Goal: Task Accomplishment & Management: Manage account settings

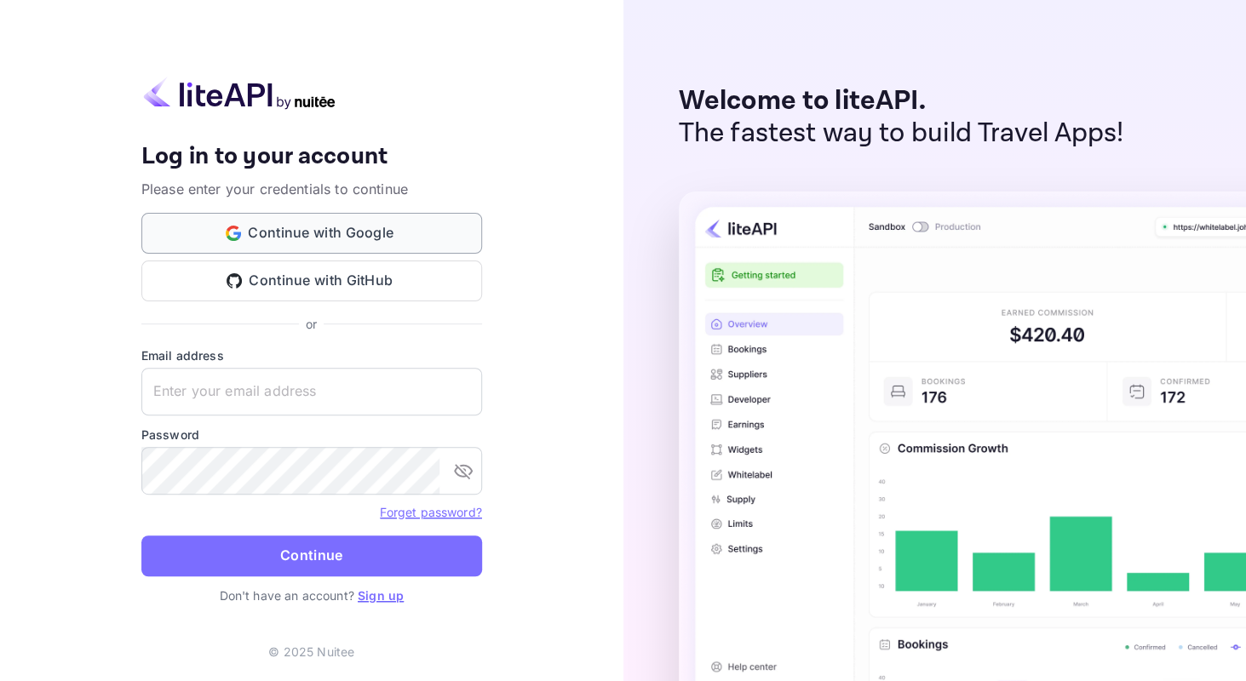
click at [312, 237] on button "Continue with Google" at bounding box center [311, 233] width 341 height 41
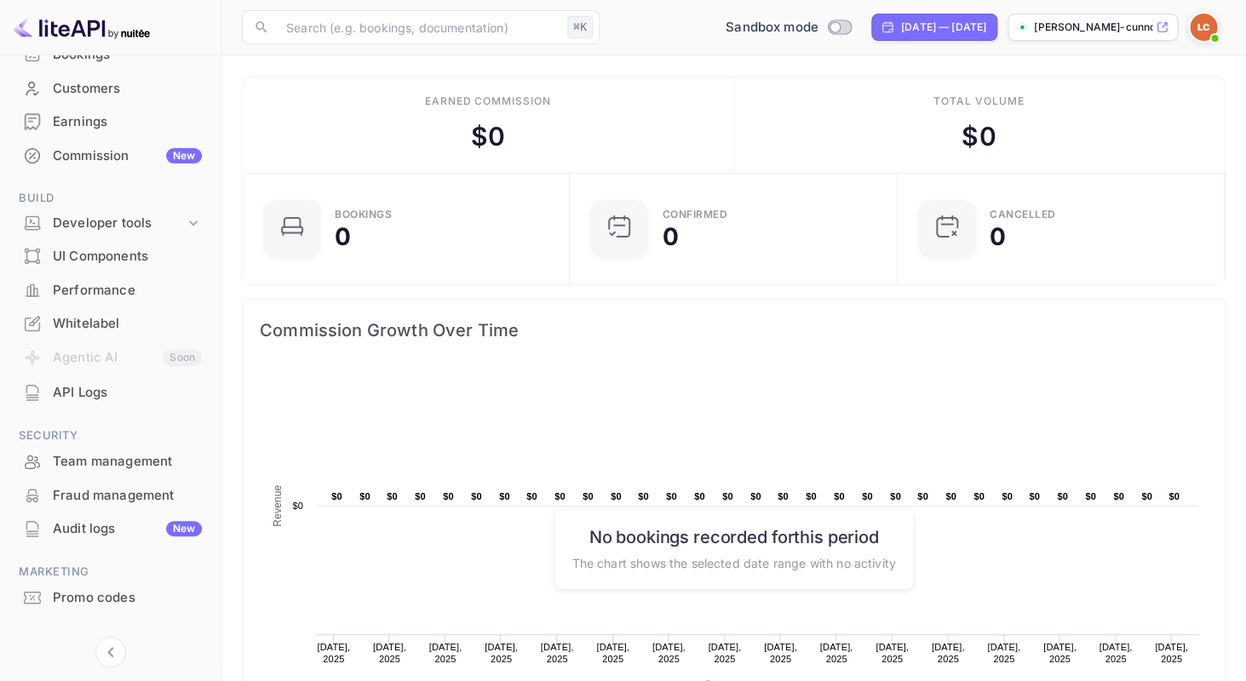
scroll to position [174, 0]
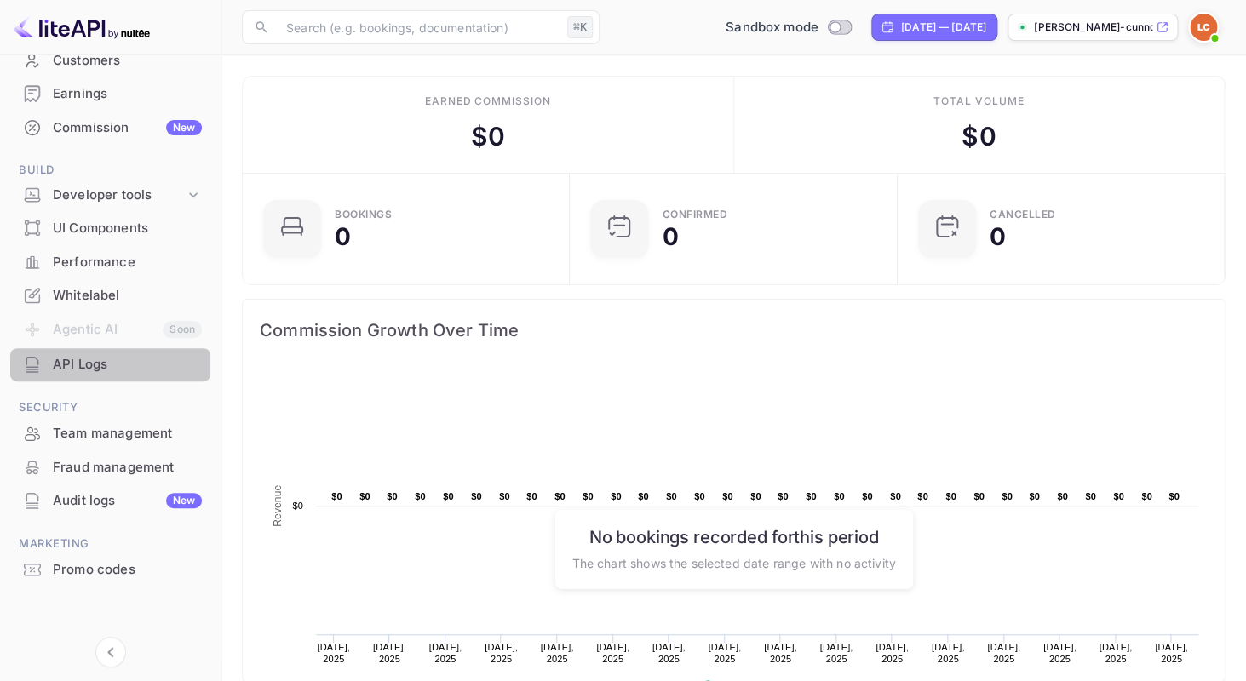
click at [77, 358] on div "API Logs" at bounding box center [127, 365] width 149 height 20
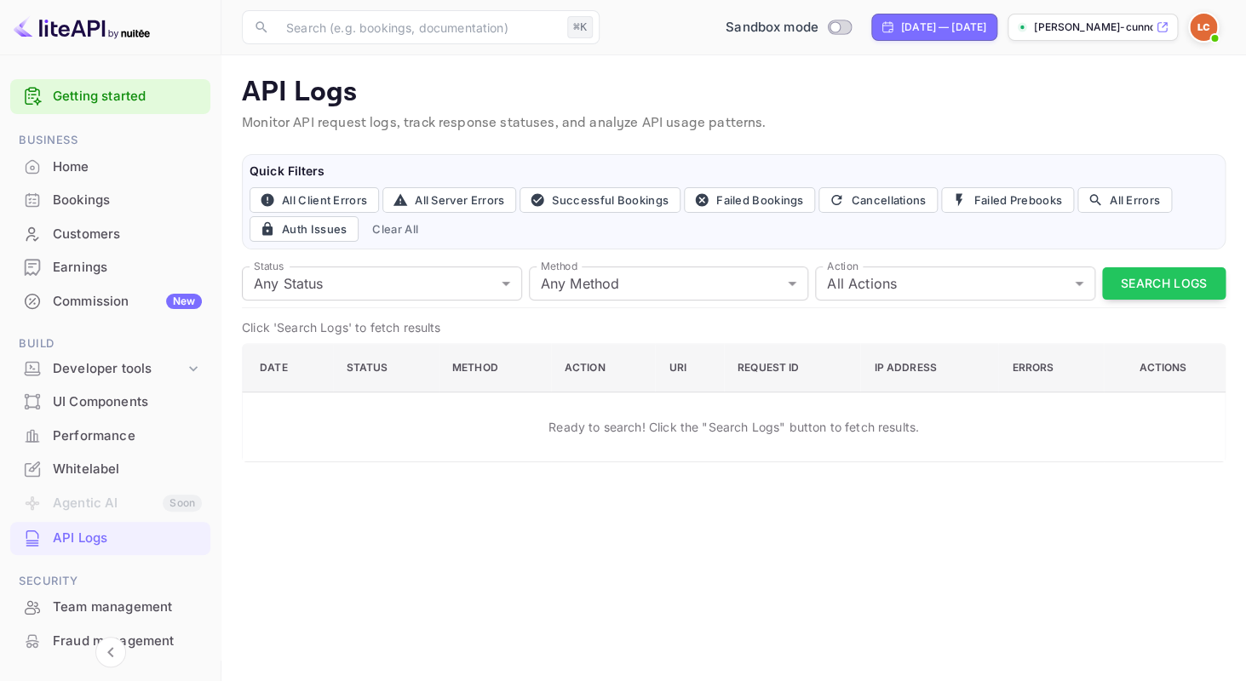
click at [98, 300] on div "Commission New" at bounding box center [127, 302] width 149 height 20
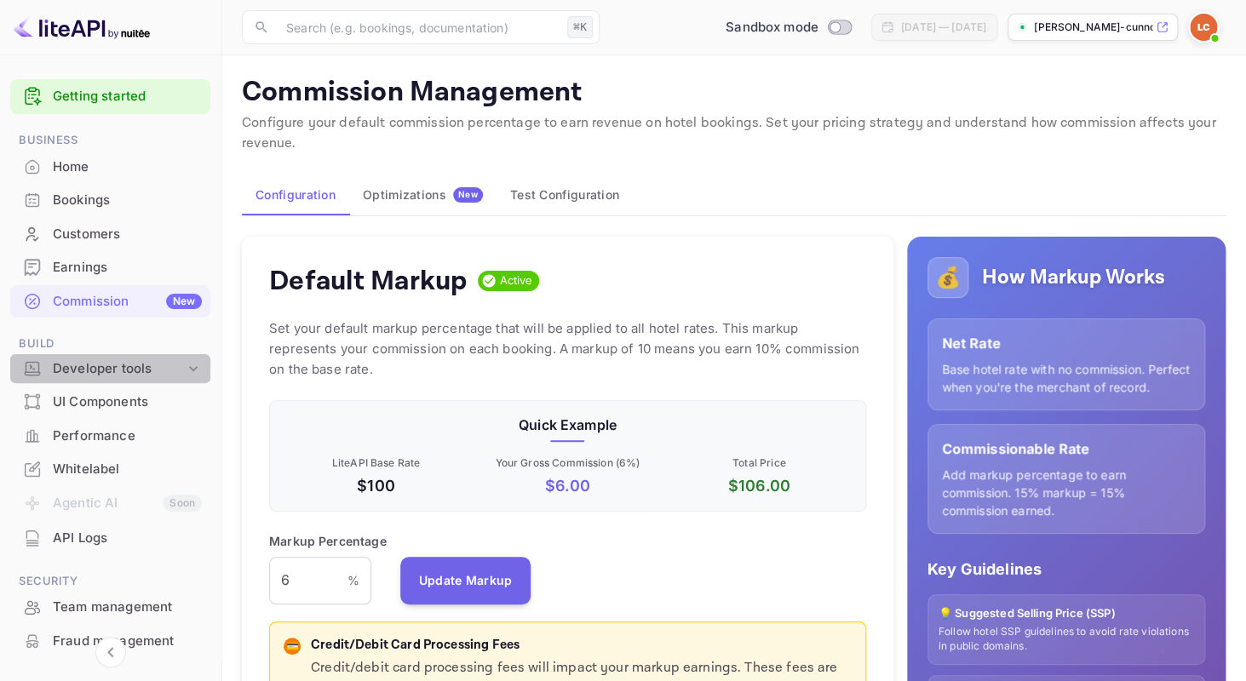
click at [191, 367] on icon at bounding box center [193, 368] width 9 height 5
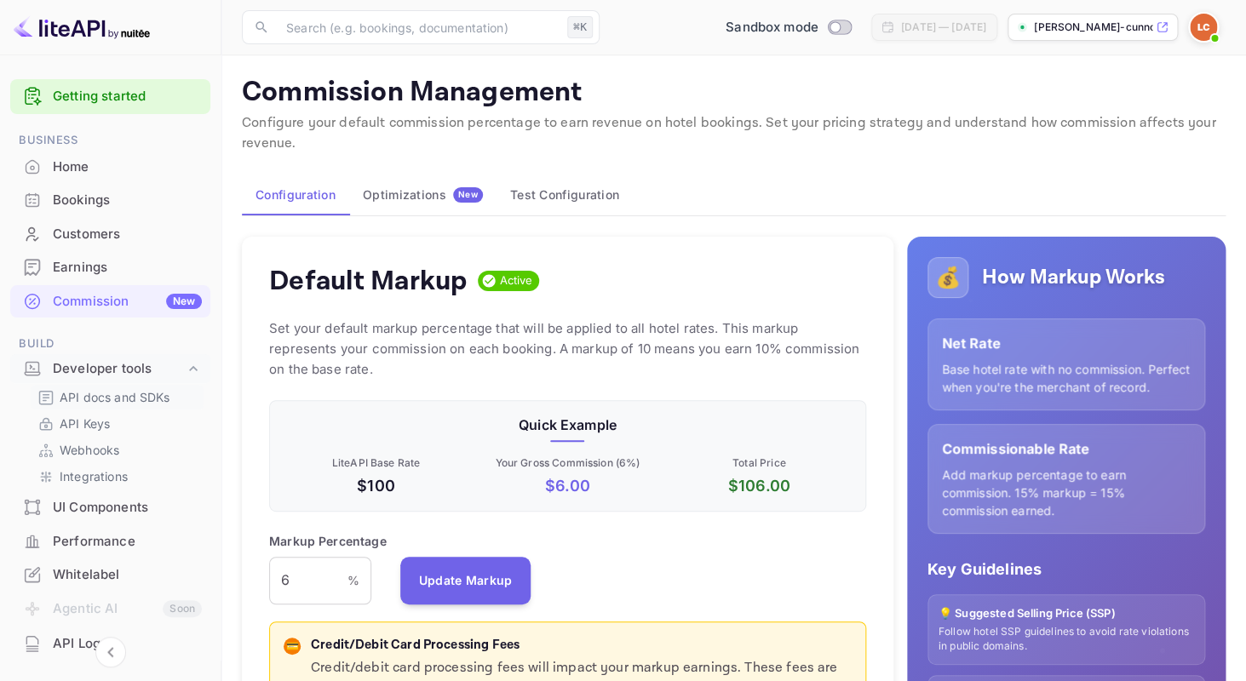
click at [111, 396] on p "API docs and SDKs" at bounding box center [115, 397] width 111 height 18
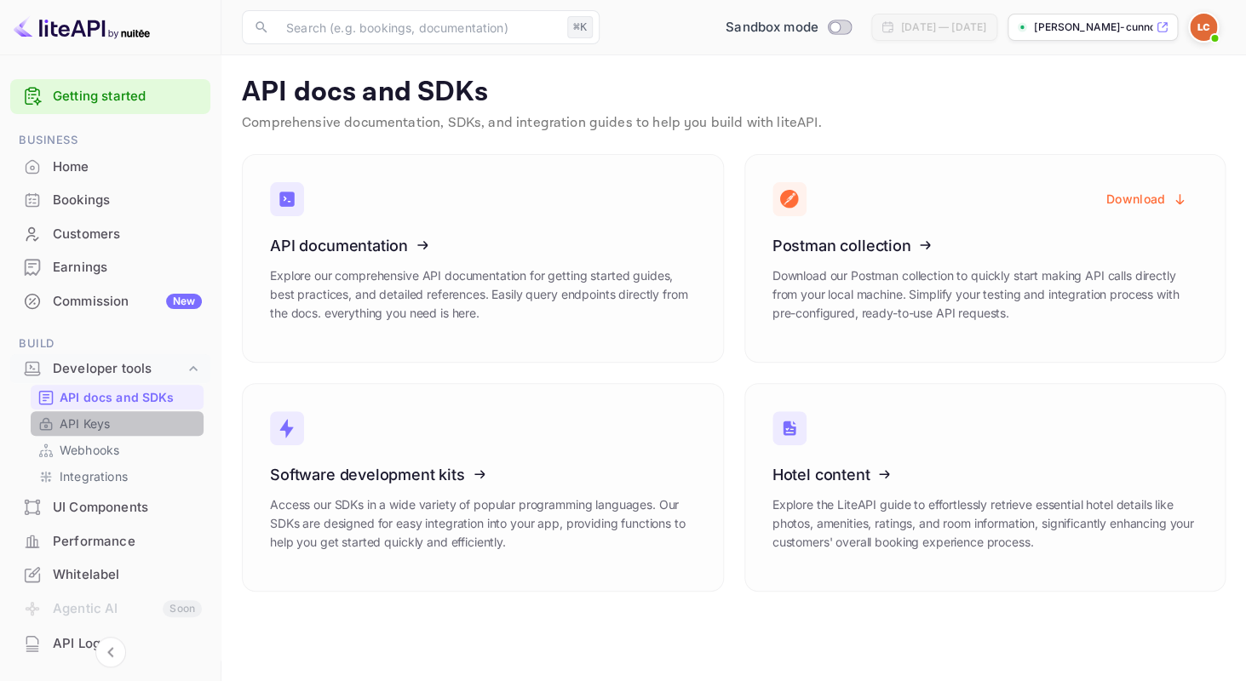
click at [95, 426] on p "API Keys" at bounding box center [85, 424] width 50 height 18
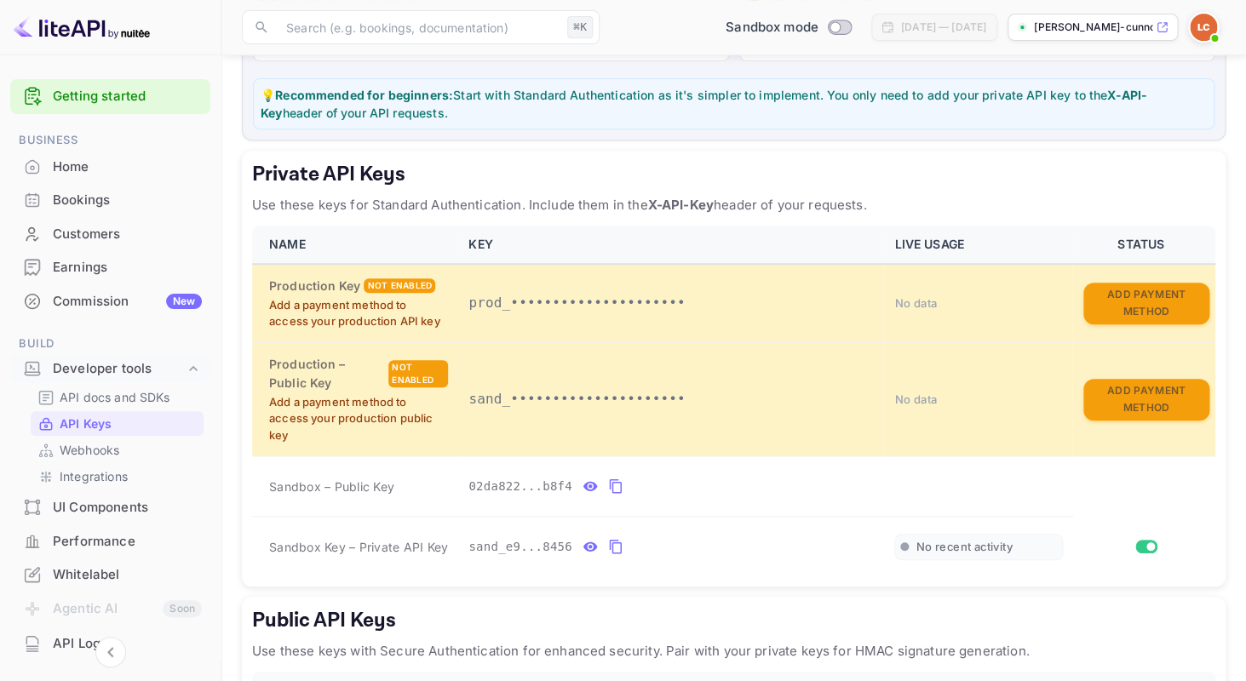
scroll to position [240, 0]
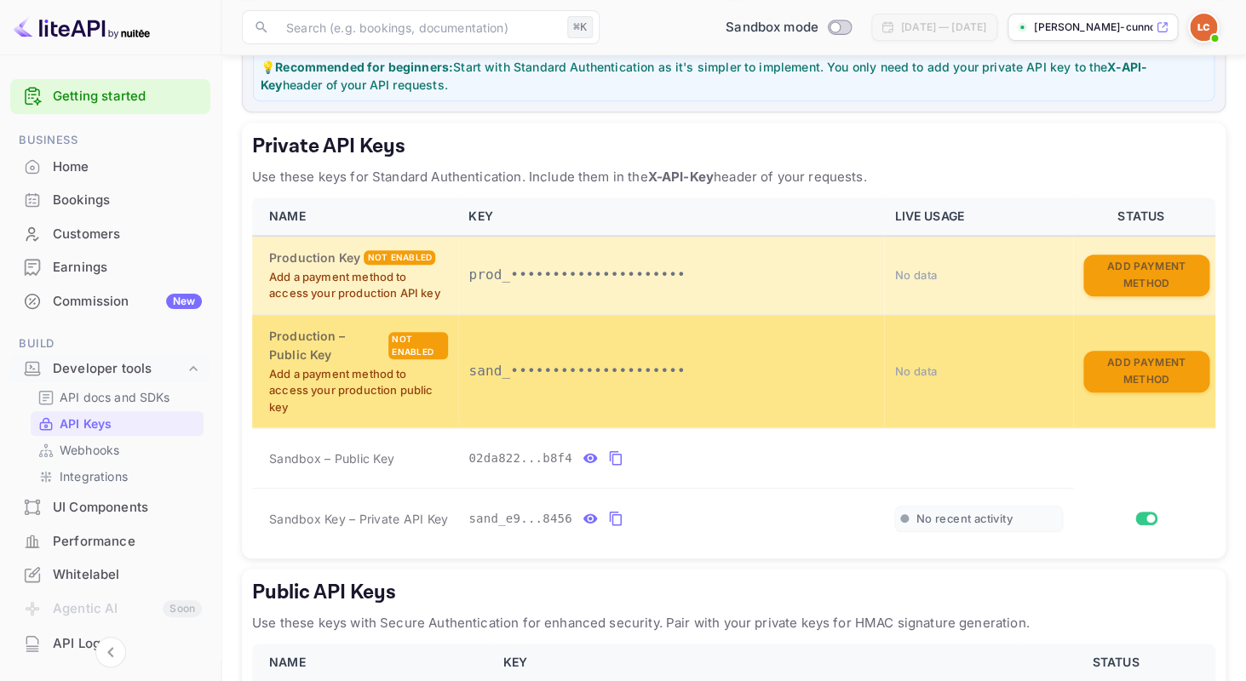
click at [500, 373] on p "sand_•••••••••••••••••••••" at bounding box center [670, 371] width 405 height 20
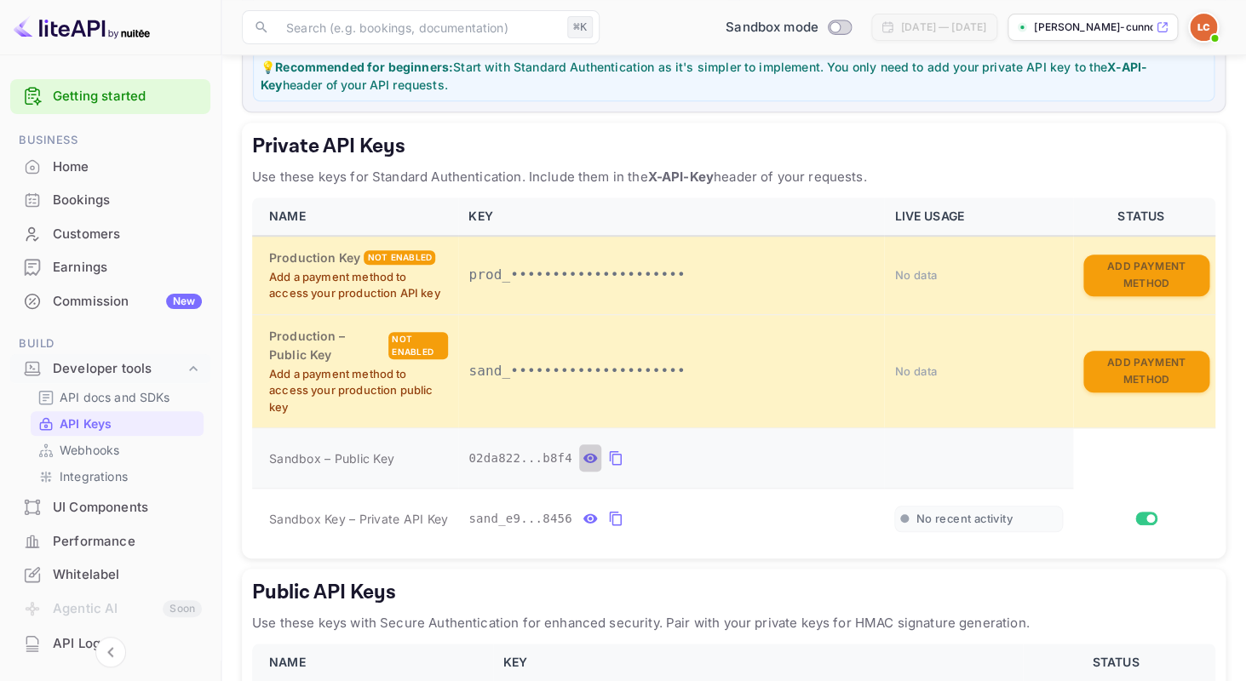
click at [592, 458] on icon "private api keys table" at bounding box center [589, 458] width 15 height 20
click at [777, 458] on icon "private api keys table" at bounding box center [778, 458] width 15 height 20
